Goal: Task Accomplishment & Management: Manage account settings

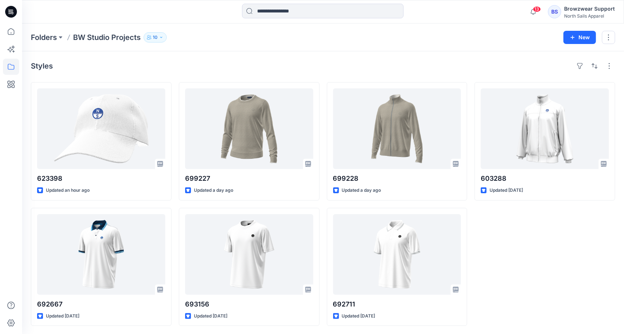
click at [576, 12] on div "Browzwear Support" at bounding box center [589, 8] width 51 height 9
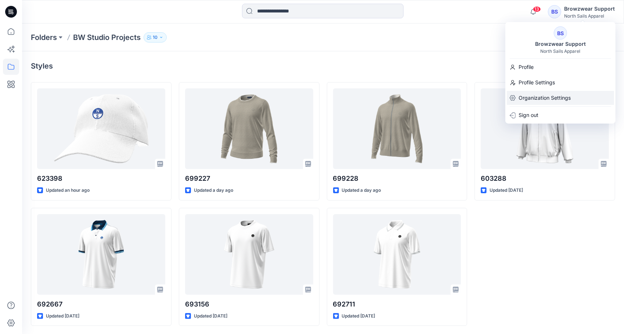
click at [532, 99] on p "Organization Settings" at bounding box center [544, 98] width 52 height 14
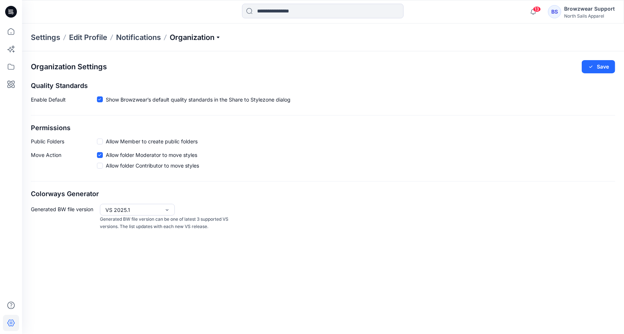
click at [217, 38] on p "Organization" at bounding box center [195, 37] width 51 height 10
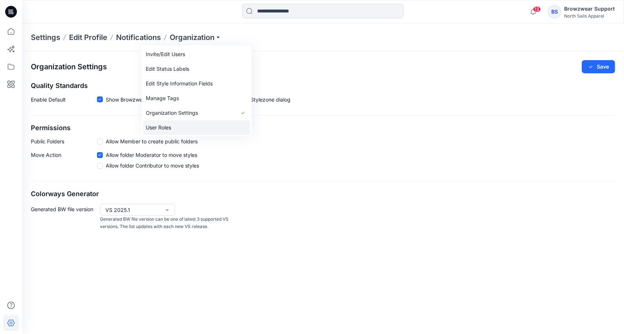
click at [178, 126] on link "User Roles" at bounding box center [196, 127] width 107 height 15
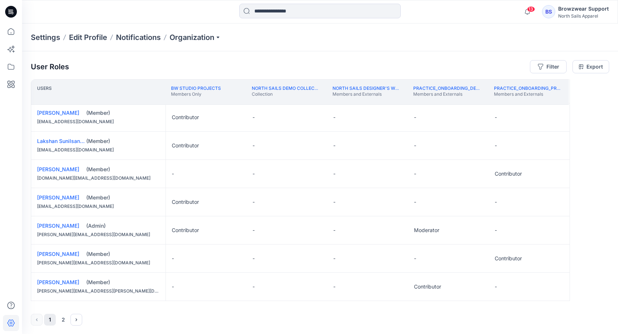
scroll to position [512, 0]
click at [478, 197] on button "Edit Role" at bounding box center [476, 200] width 13 height 13
click at [447, 252] on button "Moderator" at bounding box center [441, 254] width 79 height 13
click at [559, 226] on button "Edit Role" at bounding box center [557, 228] width 13 height 13
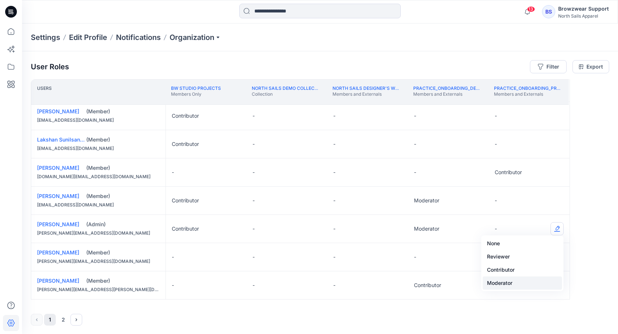
click at [541, 285] on button "Moderator" at bounding box center [522, 283] width 79 height 13
click at [478, 228] on button "Edit Role" at bounding box center [476, 228] width 13 height 13
drag, startPoint x: 478, startPoint y: 197, endPoint x: 479, endPoint y: 201, distance: 4.0
click at [478, 197] on button "Edit Role" at bounding box center [476, 200] width 13 height 13
click at [559, 197] on button "Edit Role" at bounding box center [557, 200] width 13 height 13
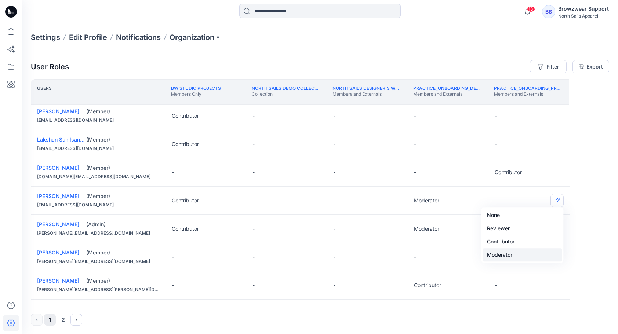
click at [548, 258] on button "Moderator" at bounding box center [522, 254] width 79 height 13
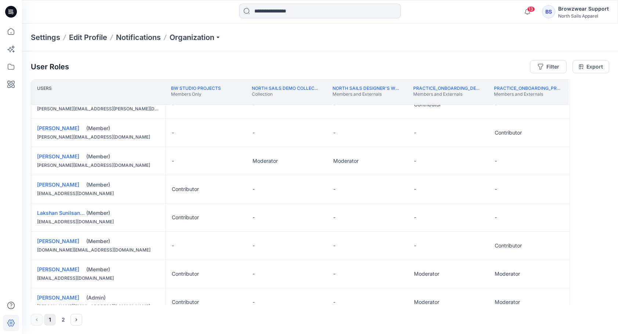
scroll to position [0, 0]
click at [217, 39] on p "Organization" at bounding box center [195, 37] width 51 height 10
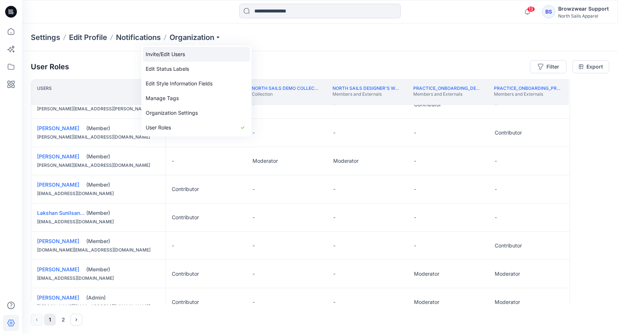
click at [189, 58] on link "Invite/Edit Users" at bounding box center [196, 54] width 107 height 15
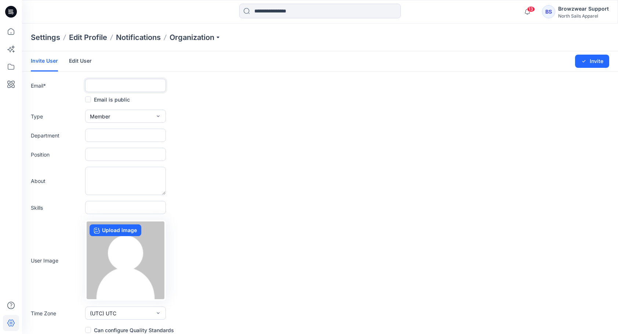
drag, startPoint x: 109, startPoint y: 85, endPoint x: 125, endPoint y: 88, distance: 16.4
click at [109, 85] on input "text" at bounding box center [125, 85] width 81 height 13
paste input "**********"
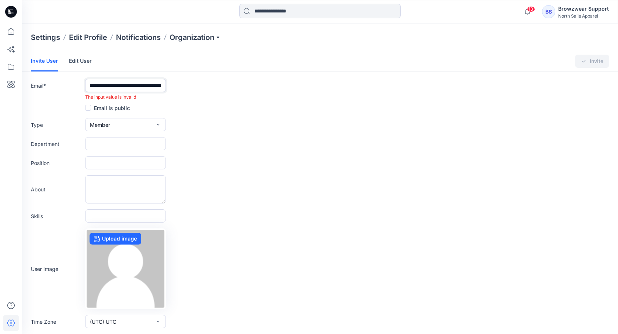
scroll to position [0, 28]
drag, startPoint x: 155, startPoint y: 85, endPoint x: 184, endPoint y: 85, distance: 29.4
click at [184, 85] on div "**********" at bounding box center [320, 90] width 578 height 22
type input "**********"
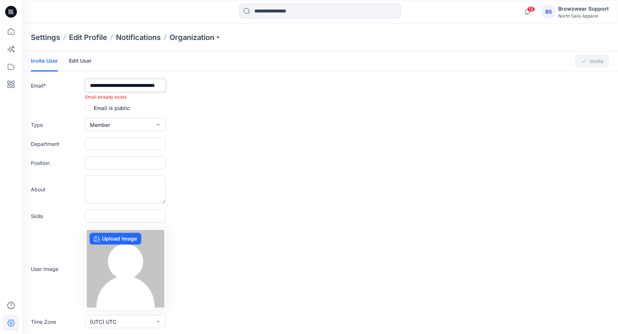
drag, startPoint x: 87, startPoint y: 86, endPoint x: 213, endPoint y: 89, distance: 125.9
click at [213, 89] on div "**********" at bounding box center [320, 90] width 578 height 22
paste input "**********"
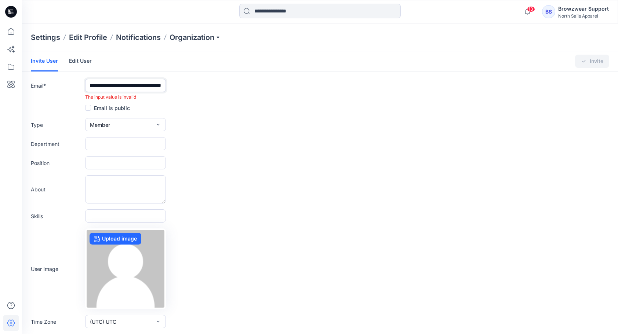
click at [92, 87] on input "**********" at bounding box center [125, 85] width 81 height 13
click at [159, 86] on input "**********" at bounding box center [125, 85] width 81 height 13
drag, startPoint x: 161, startPoint y: 85, endPoint x: 110, endPoint y: 86, distance: 51.0
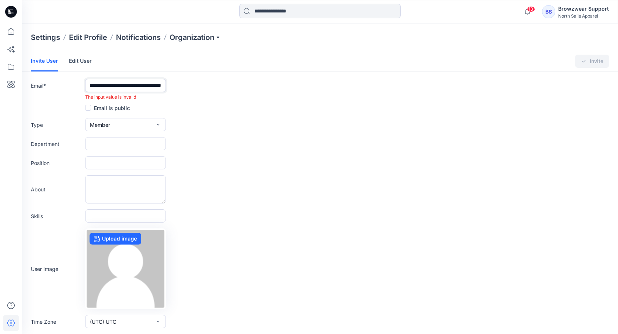
click at [110, 86] on input "**********" at bounding box center [125, 85] width 81 height 13
click at [90, 83] on input "**********" at bounding box center [125, 85] width 81 height 13
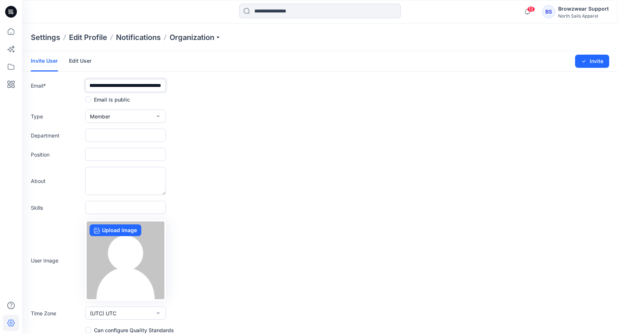
type input "**********"
click at [122, 136] on input "text" at bounding box center [125, 135] width 81 height 13
type input "**********"
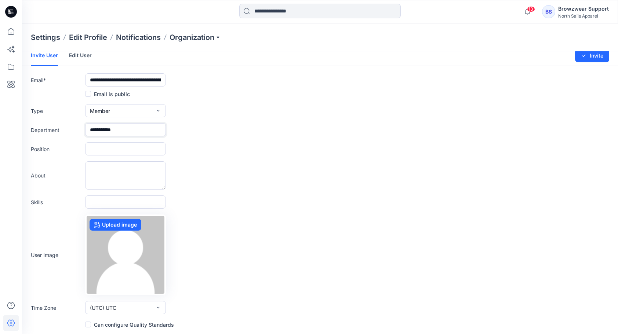
scroll to position [6, 0]
click at [88, 324] on span at bounding box center [88, 325] width 6 height 6
drag, startPoint x: 131, startPoint y: 79, endPoint x: 70, endPoint y: 76, distance: 61.7
click at [70, 76] on div "**********" at bounding box center [320, 79] width 578 height 13
click at [157, 79] on input "**********" at bounding box center [125, 79] width 81 height 13
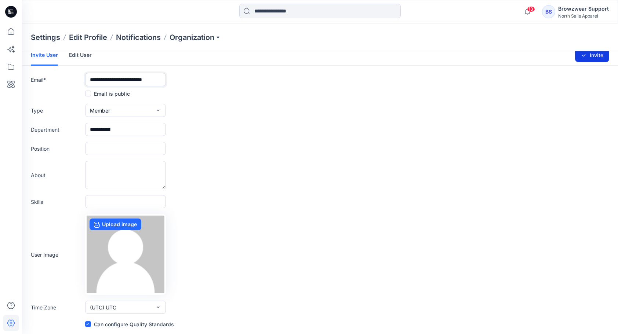
type input "**********"
click at [587, 57] on button "Invite" at bounding box center [592, 55] width 34 height 13
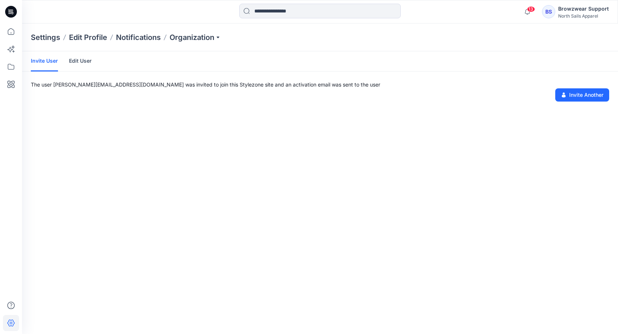
scroll to position [0, 0]
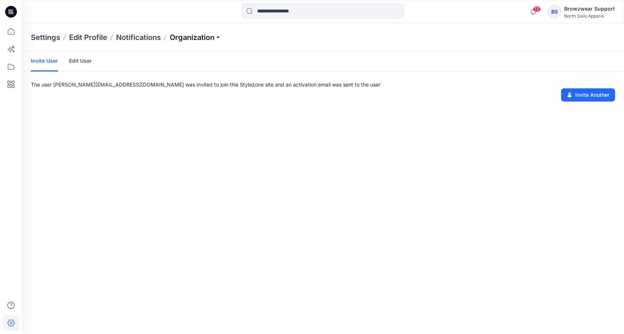
click at [219, 37] on p "Organization" at bounding box center [195, 37] width 51 height 10
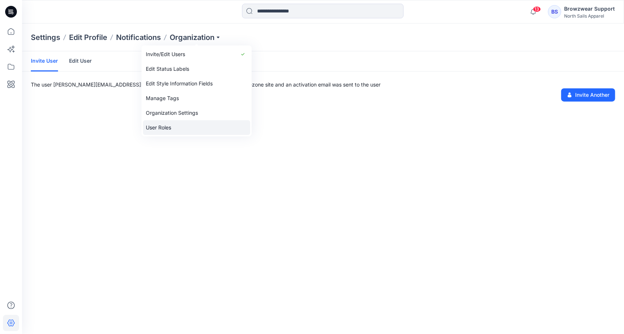
click at [165, 129] on link "User Roles" at bounding box center [196, 127] width 107 height 15
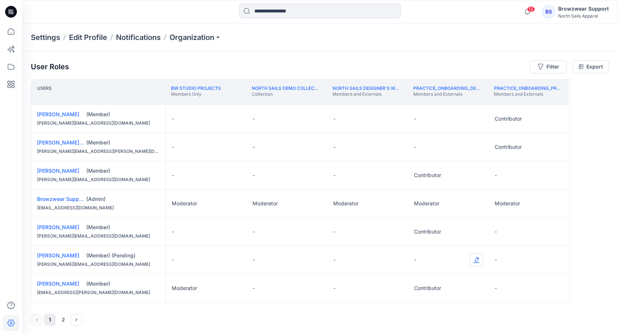
click at [478, 259] on button "Edit Role" at bounding box center [476, 260] width 13 height 13
click at [425, 302] on button "Contributor" at bounding box center [441, 303] width 79 height 13
click at [557, 260] on button "Edit Role" at bounding box center [557, 260] width 13 height 13
click at [515, 302] on button "Contributor" at bounding box center [522, 303] width 79 height 13
click at [556, 289] on button "Edit Role" at bounding box center [557, 288] width 13 height 13
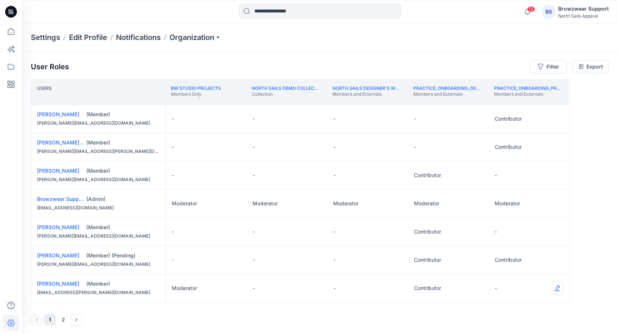
click at [556, 287] on button "Edit Role" at bounding box center [557, 288] width 13 height 13
click at [535, 257] on button "Contributor" at bounding box center [522, 256] width 79 height 13
click at [476, 118] on button "Edit Role" at bounding box center [476, 118] width 13 height 13
click at [438, 157] on button "Contributor" at bounding box center [441, 162] width 79 height 13
click at [475, 148] on button "Edit Role" at bounding box center [476, 147] width 13 height 13
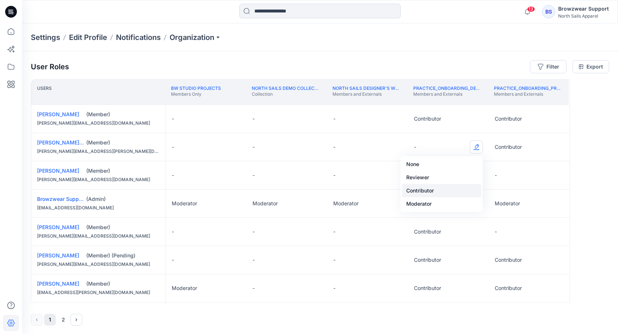
click at [452, 189] on button "Contributor" at bounding box center [441, 190] width 79 height 13
click at [559, 173] on button "Edit Role" at bounding box center [557, 175] width 13 height 13
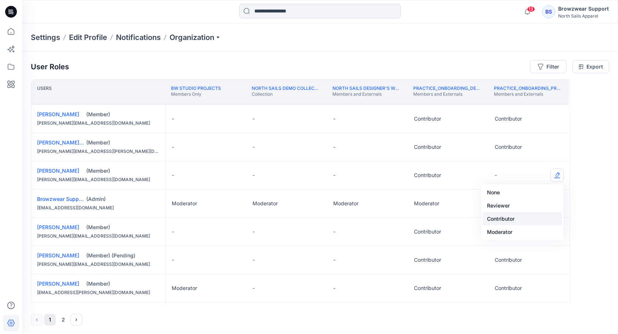
click at [525, 218] on button "Contributor" at bounding box center [522, 219] width 79 height 13
click at [553, 230] on button "Edit Role" at bounding box center [557, 231] width 13 height 13
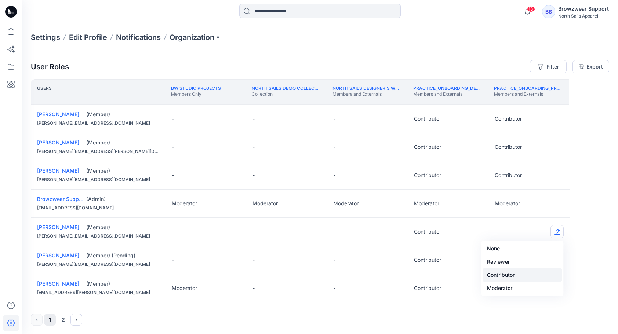
drag, startPoint x: 527, startPoint y: 273, endPoint x: 531, endPoint y: 264, distance: 10.7
click at [527, 273] on button "Contributor" at bounding box center [522, 275] width 79 height 13
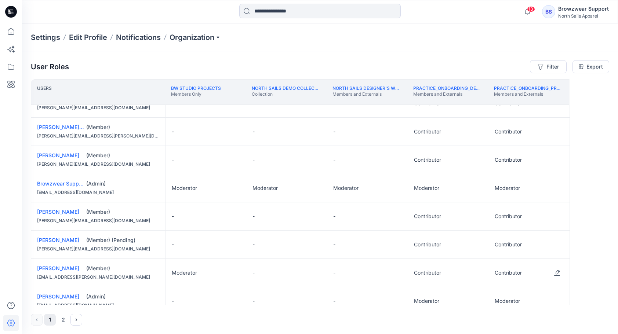
scroll to position [73, 0]
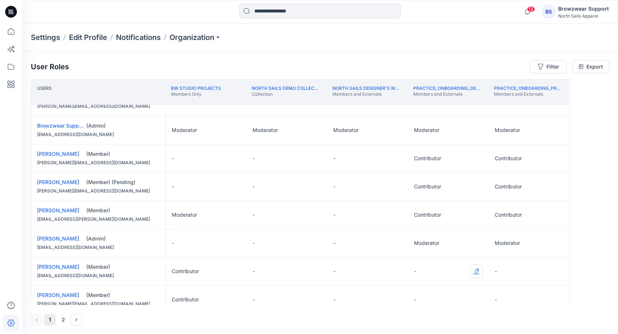
click at [476, 272] on button "Edit Role" at bounding box center [476, 271] width 13 height 13
click at [458, 241] on button "Contributor" at bounding box center [441, 239] width 79 height 13
click at [558, 269] on button "Edit Role" at bounding box center [557, 271] width 13 height 13
click at [523, 239] on button "Contributor" at bounding box center [522, 239] width 79 height 13
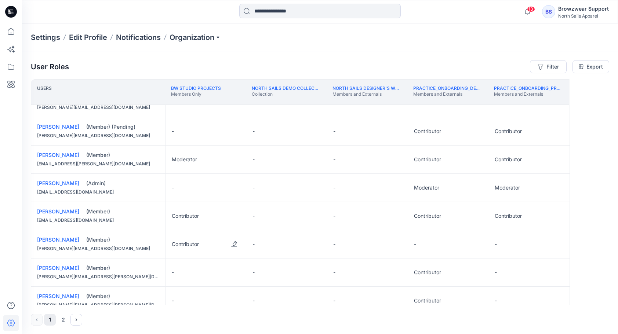
scroll to position [147, 0]
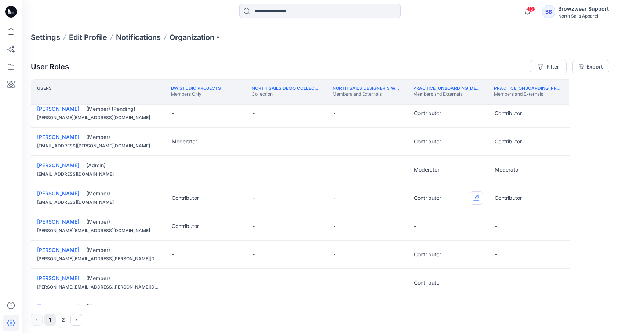
click at [476, 198] on button "Edit Role" at bounding box center [476, 198] width 13 height 13
drag, startPoint x: 458, startPoint y: 214, endPoint x: 489, endPoint y: 217, distance: 30.5
click at [459, 214] on button "None" at bounding box center [441, 214] width 79 height 13
click at [558, 199] on button "Edit Role" at bounding box center [557, 198] width 13 height 13
click at [540, 219] on button "None" at bounding box center [522, 214] width 79 height 13
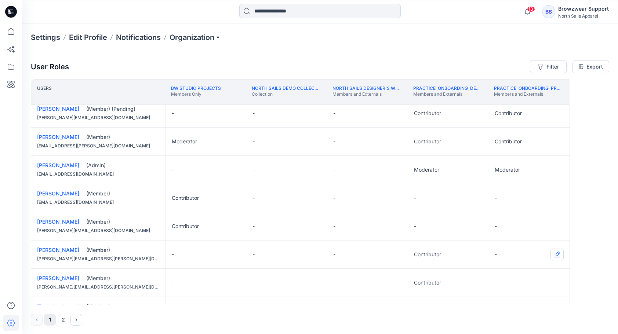
click at [558, 256] on button "Edit Role" at bounding box center [557, 254] width 13 height 13
click at [537, 296] on button "Contributor" at bounding box center [522, 297] width 79 height 13
click at [551, 282] on button "Edit Role" at bounding box center [557, 282] width 13 height 13
click at [525, 251] on button "Contributor" at bounding box center [522, 250] width 79 height 13
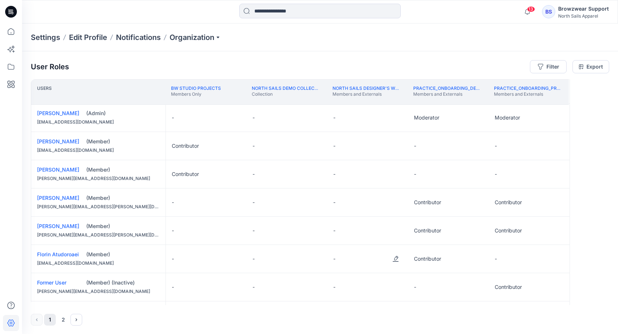
scroll to position [220, 0]
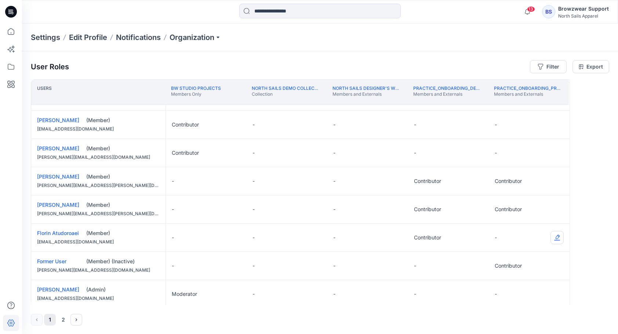
click at [556, 237] on button "Edit Role" at bounding box center [557, 237] width 13 height 13
click at [530, 279] on button "Contributor" at bounding box center [522, 279] width 79 height 13
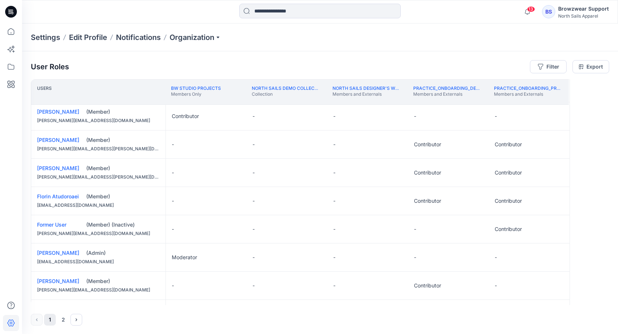
scroll to position [294, 0]
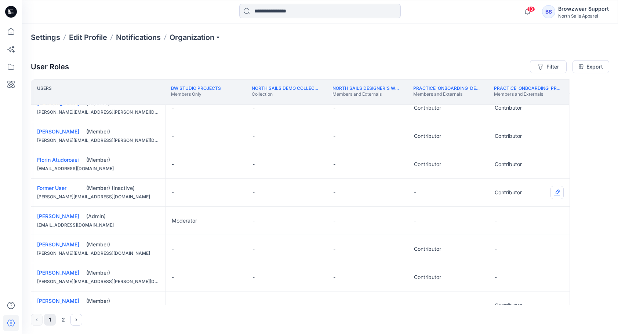
click at [557, 192] on button "Edit Role" at bounding box center [557, 192] width 13 height 13
click at [557, 189] on button "Edit Role" at bounding box center [557, 192] width 13 height 13
click at [537, 205] on button "None" at bounding box center [522, 208] width 79 height 13
click at [479, 221] on button "Edit Role" at bounding box center [476, 220] width 13 height 13
click at [454, 259] on button "Contributor" at bounding box center [441, 263] width 79 height 13
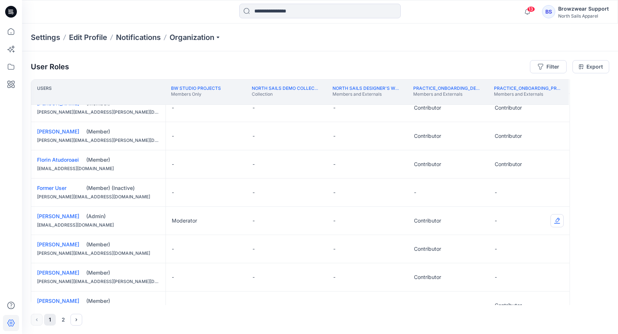
click at [559, 219] on button "Edit Role" at bounding box center [557, 220] width 13 height 13
click at [477, 219] on button "Edit Role" at bounding box center [476, 220] width 13 height 13
click at [451, 279] on button "Moderator" at bounding box center [441, 276] width 79 height 13
click at [559, 219] on button "Edit Role" at bounding box center [557, 220] width 13 height 13
drag, startPoint x: 541, startPoint y: 275, endPoint x: 512, endPoint y: 275, distance: 29.4
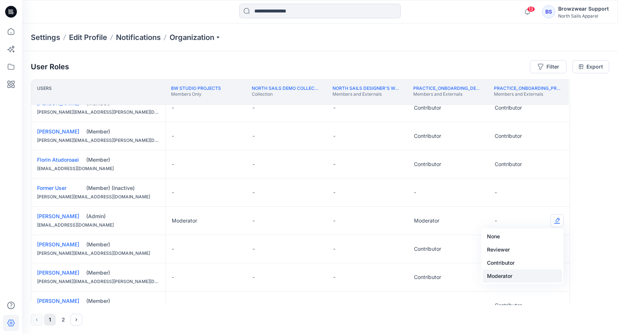
click at [541, 275] on button "Moderator" at bounding box center [522, 276] width 79 height 13
click at [553, 246] on button "Edit Role" at bounding box center [557, 249] width 13 height 13
click at [520, 289] on button "Contributor" at bounding box center [522, 290] width 79 height 13
click at [557, 277] on button "Edit Role" at bounding box center [557, 277] width 13 height 13
click at [507, 243] on button "Contributor" at bounding box center [522, 244] width 79 height 13
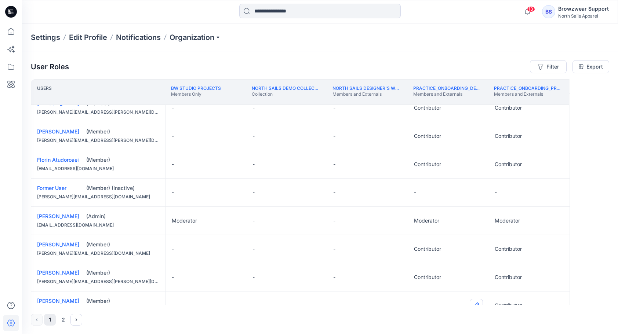
click at [471, 304] on button "Edit Role" at bounding box center [476, 305] width 13 height 13
click at [476, 301] on button "Edit Role" at bounding box center [476, 305] width 13 height 13
click at [464, 270] on button "Contributor" at bounding box center [441, 272] width 79 height 13
click at [65, 321] on button "2" at bounding box center [63, 320] width 12 height 12
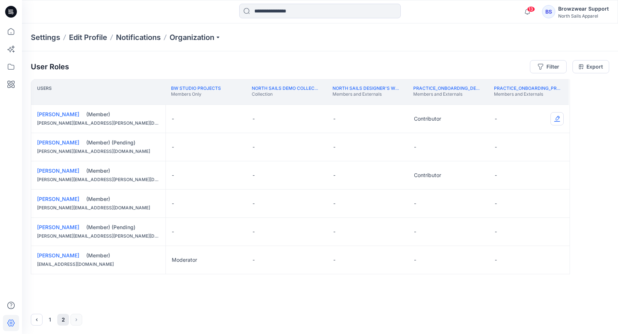
click at [559, 118] on button "Edit Role" at bounding box center [557, 118] width 13 height 13
click at [517, 159] on button "Contributor" at bounding box center [522, 162] width 79 height 13
click at [559, 175] on button "Edit Role" at bounding box center [557, 175] width 13 height 13
click at [535, 213] on button "Contributor" at bounding box center [522, 219] width 79 height 13
click at [480, 200] on button "Edit Role" at bounding box center [476, 203] width 13 height 13
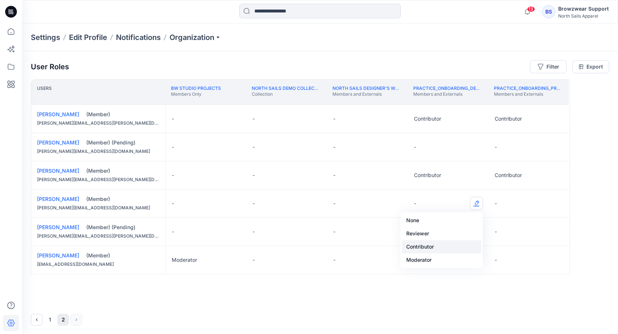
click at [453, 248] on button "Contributor" at bounding box center [441, 246] width 79 height 13
click at [557, 203] on button "Edit Role" at bounding box center [557, 203] width 13 height 13
click at [543, 243] on button "Contributor" at bounding box center [522, 246] width 79 height 13
click at [476, 230] on button "Edit Role" at bounding box center [476, 231] width 13 height 13
drag, startPoint x: 448, startPoint y: 275, endPoint x: 477, endPoint y: 272, distance: 29.2
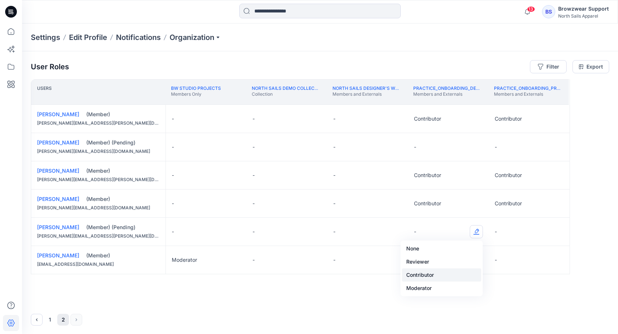
click at [450, 275] on button "Contributor" at bounding box center [441, 275] width 79 height 13
click at [554, 230] on button "Edit Role" at bounding box center [557, 231] width 13 height 13
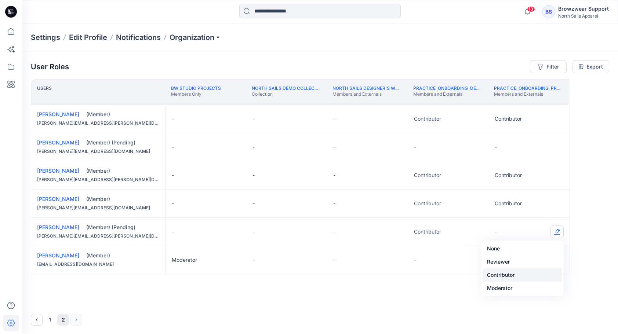
click at [527, 273] on button "Contributor" at bounding box center [522, 275] width 79 height 13
click at [47, 317] on button "1" at bounding box center [50, 320] width 12 height 12
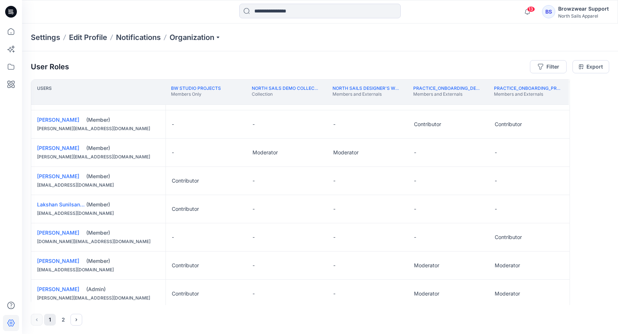
scroll to position [477, 0]
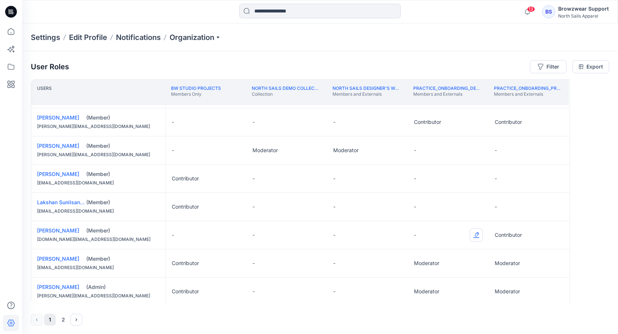
click at [476, 232] on button "Edit Role" at bounding box center [476, 235] width 13 height 13
click at [442, 275] on button "Contributor" at bounding box center [441, 276] width 79 height 13
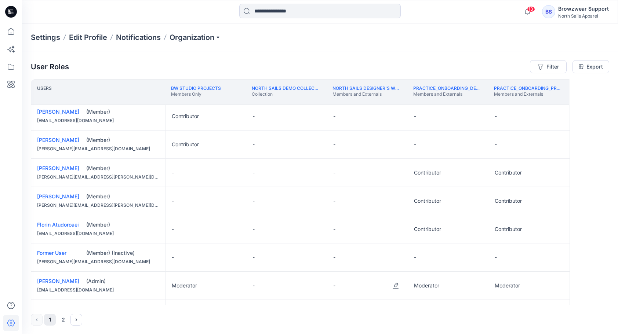
scroll to position [184, 0]
